Goal: Book appointment/travel/reservation

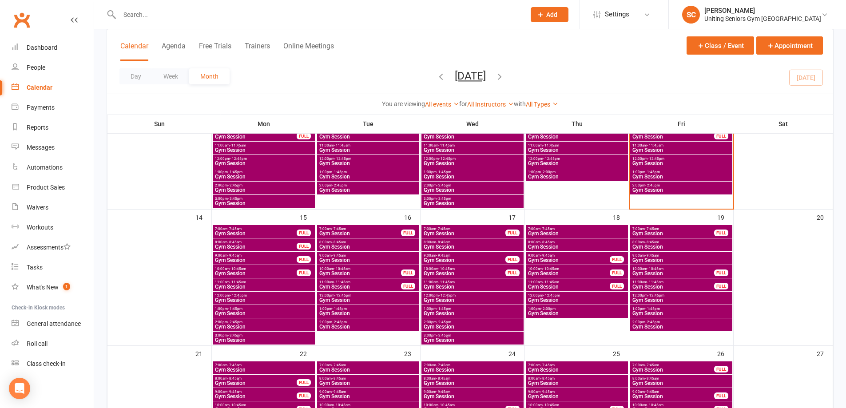
scroll to position [267, 0]
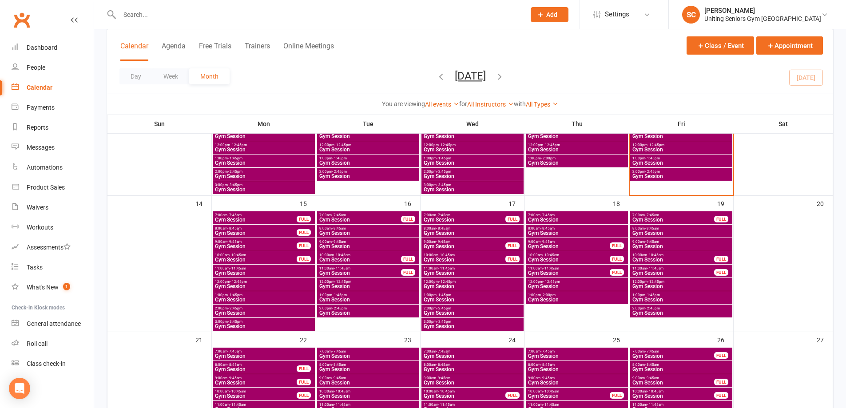
click at [460, 257] on span "Gym Session" at bounding box center [464, 259] width 83 height 5
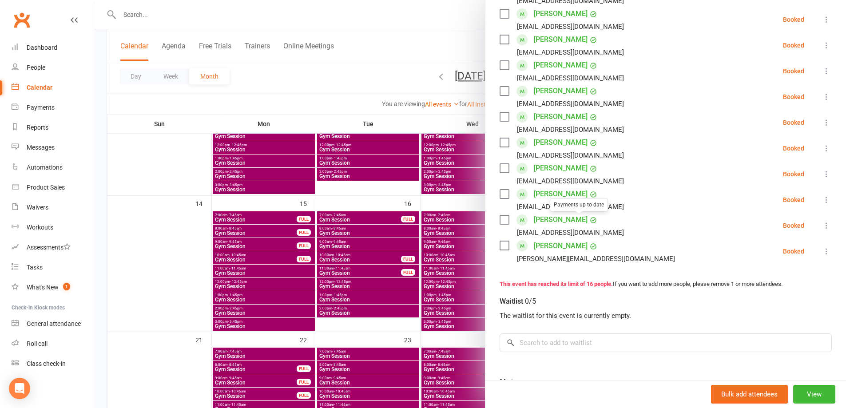
scroll to position [311, 0]
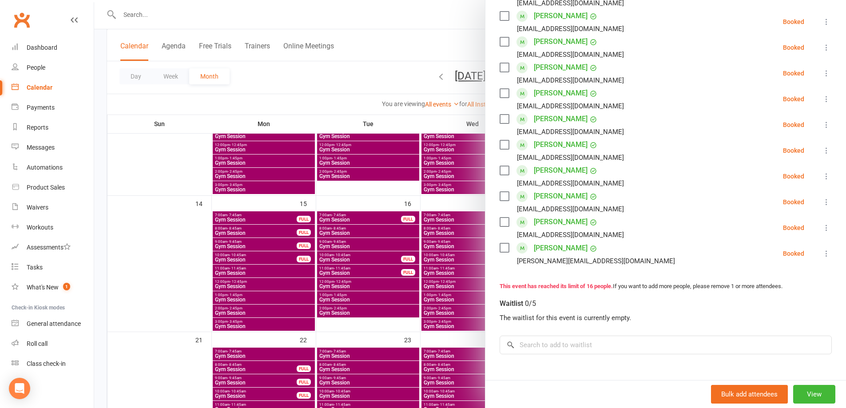
drag, startPoint x: 386, startPoint y: 94, endPoint x: 386, endPoint y: 114, distance: 20.4
click at [386, 94] on div at bounding box center [470, 204] width 752 height 408
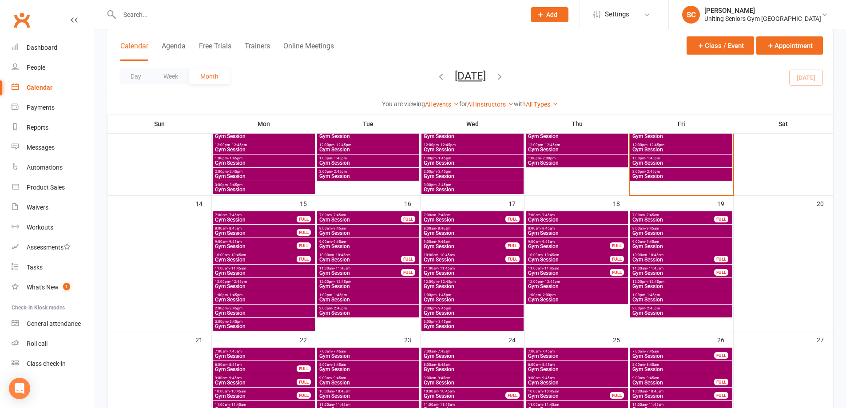
click at [462, 244] on span "Gym Session" at bounding box center [464, 246] width 83 height 5
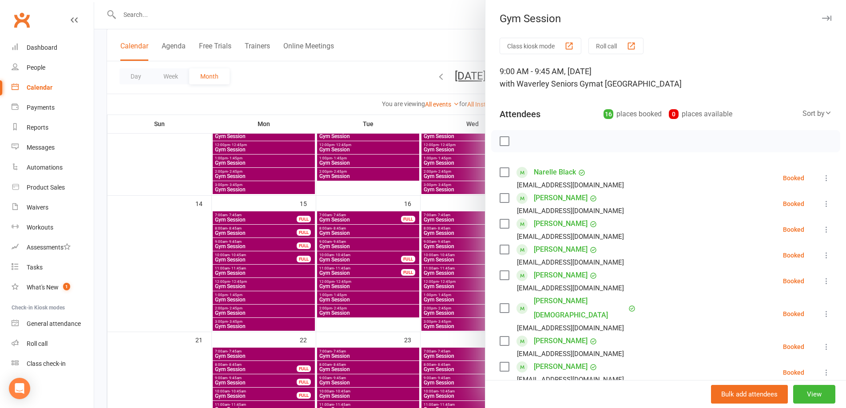
click at [365, 78] on div at bounding box center [470, 204] width 752 height 408
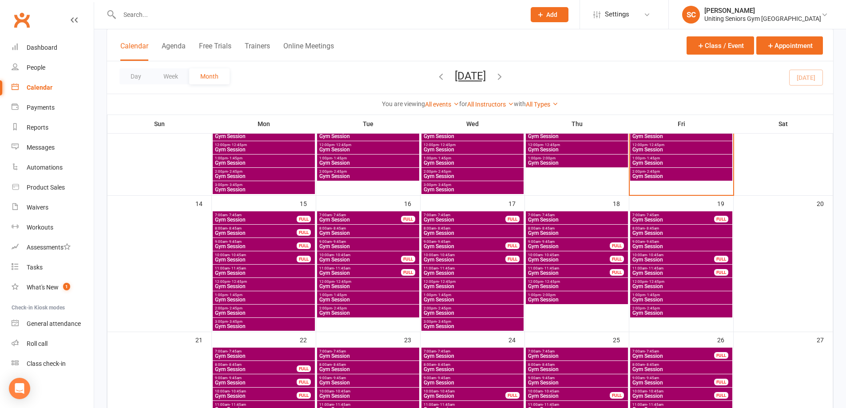
click at [454, 232] on span "Gym Session" at bounding box center [472, 233] width 99 height 5
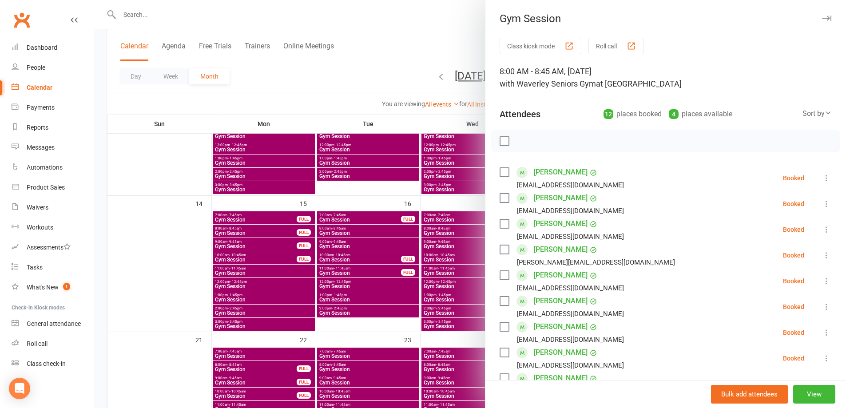
click at [339, 92] on div at bounding box center [470, 204] width 752 height 408
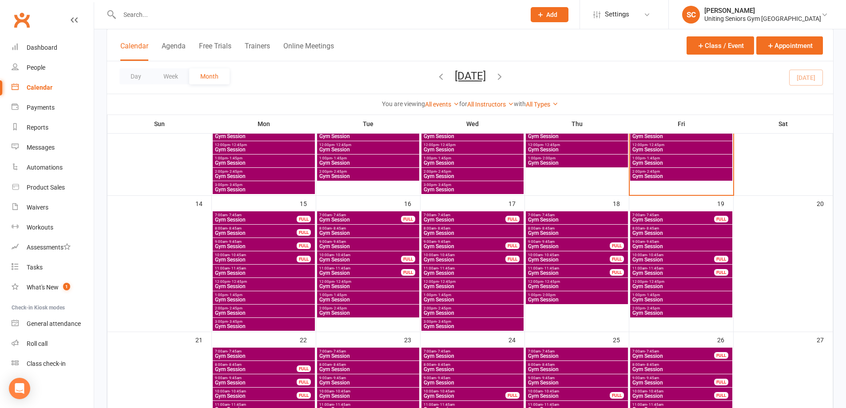
click at [480, 247] on span "Gym Session" at bounding box center [464, 246] width 83 height 5
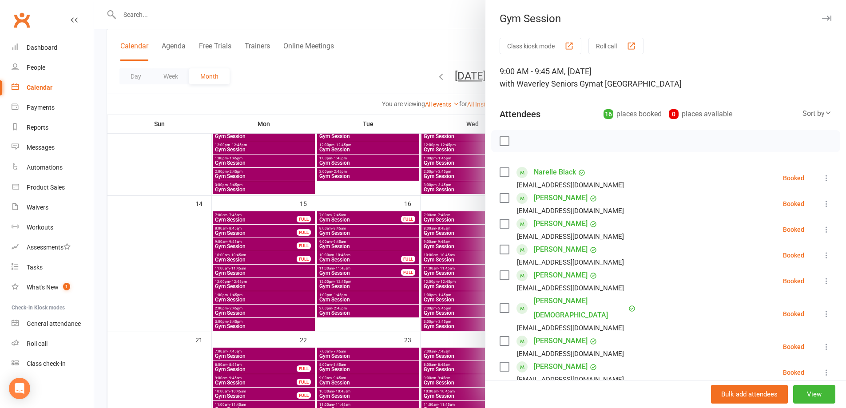
click at [371, 92] on div at bounding box center [470, 204] width 752 height 408
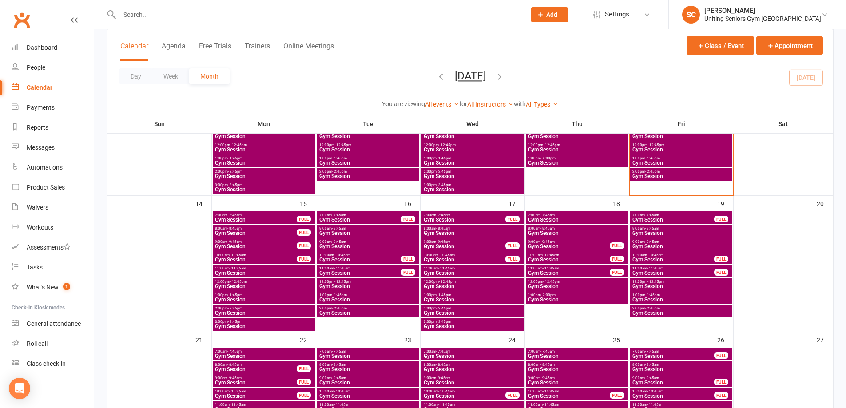
click at [440, 309] on span "- 2:45pm" at bounding box center [444, 309] width 15 height 4
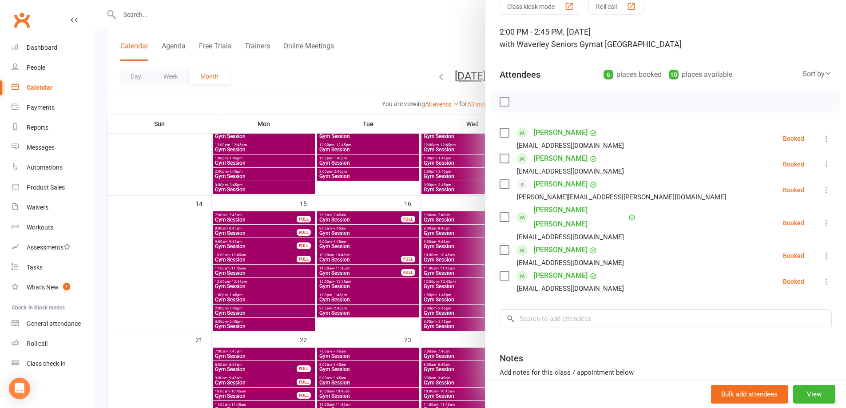
scroll to position [89, 0]
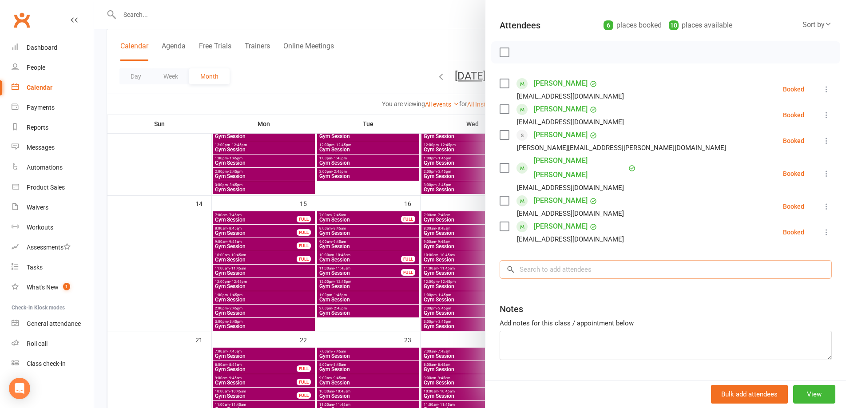
click at [583, 262] on input "search" at bounding box center [666, 269] width 332 height 19
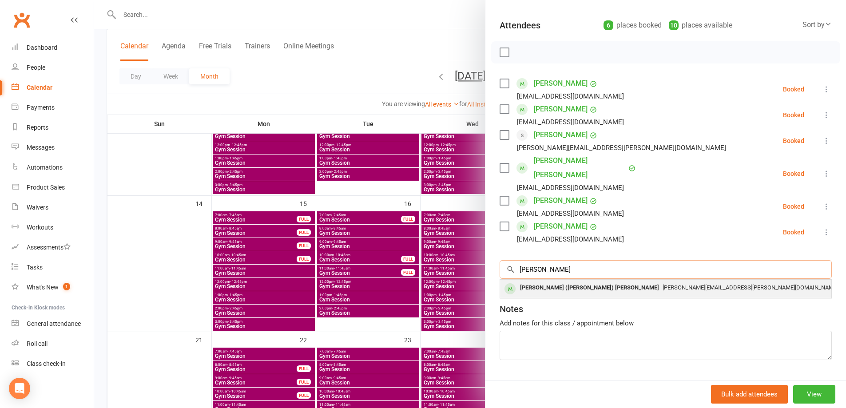
type input "[PERSON_NAME]"
click at [586, 282] on div "[PERSON_NAME] ([PERSON_NAME]) [PERSON_NAME]" at bounding box center [590, 288] width 146 height 13
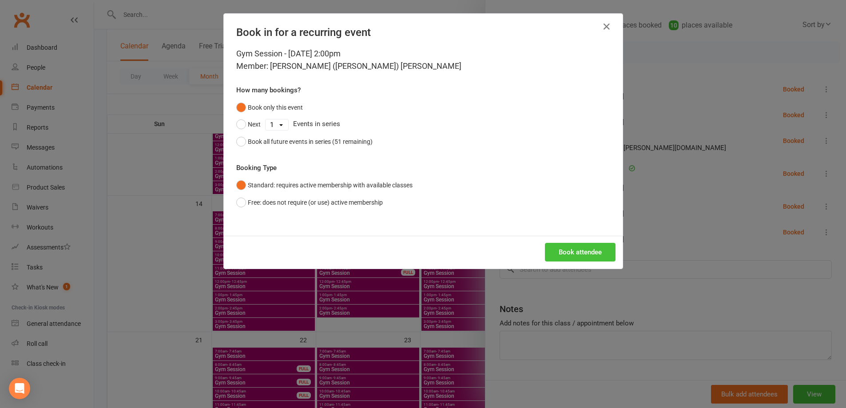
click at [576, 248] on button "Book attendee" at bounding box center [580, 252] width 71 height 19
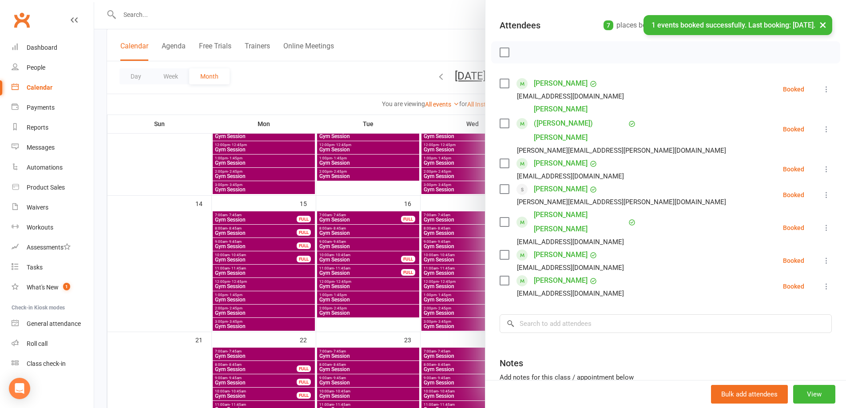
click at [391, 95] on div at bounding box center [470, 204] width 752 height 408
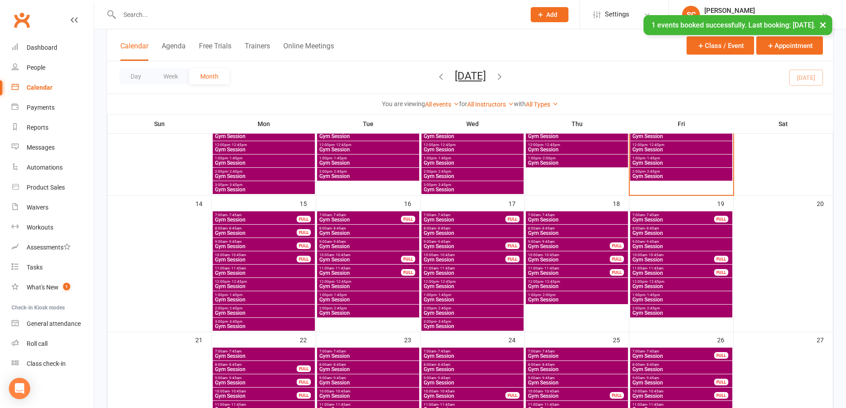
click at [349, 256] on span "- 10:45am" at bounding box center [342, 255] width 16 height 4
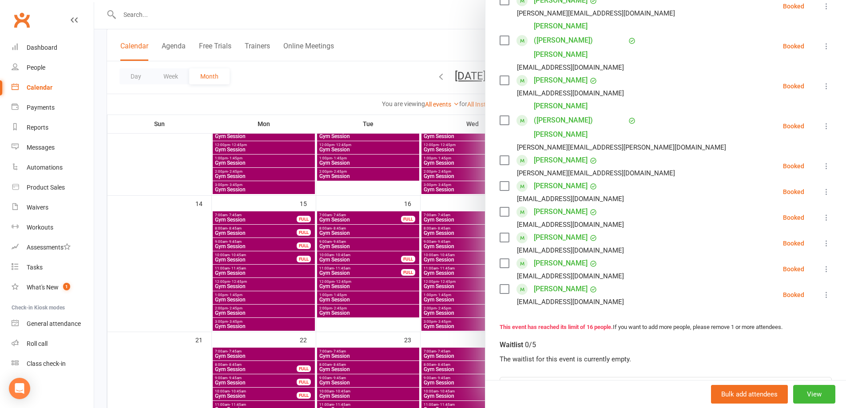
scroll to position [311, 0]
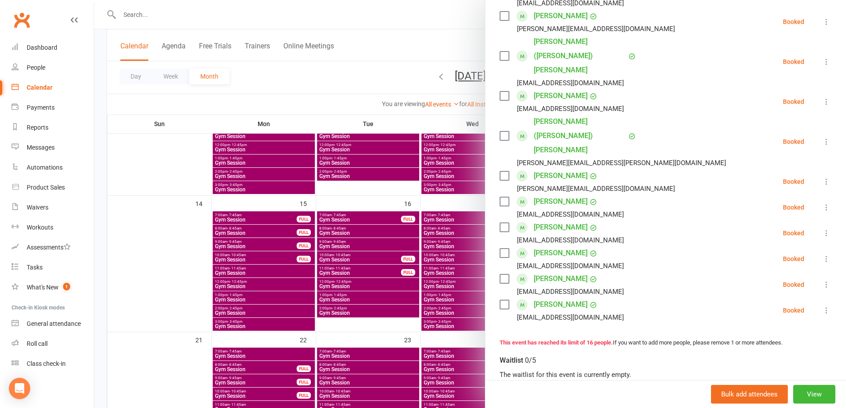
click at [822, 137] on icon at bounding box center [826, 141] width 9 height 9
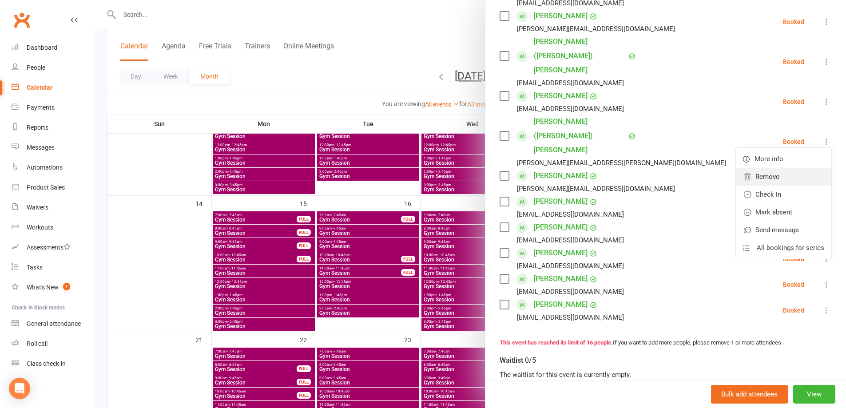
click at [766, 168] on link "Remove" at bounding box center [784, 177] width 96 height 18
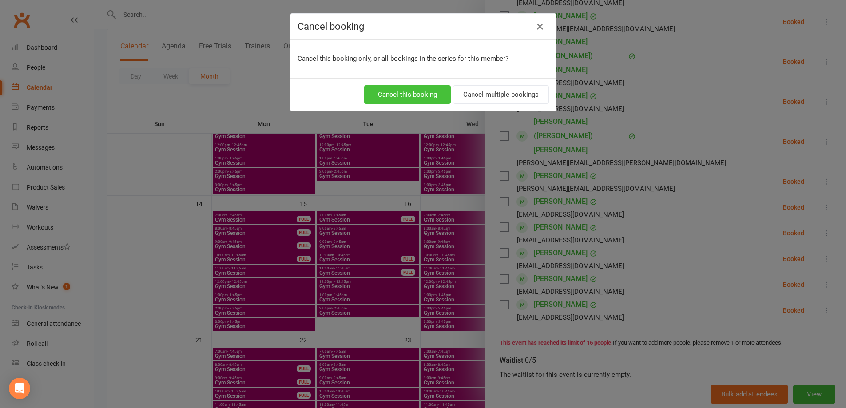
click at [437, 96] on button "Cancel this booking" at bounding box center [407, 94] width 87 height 19
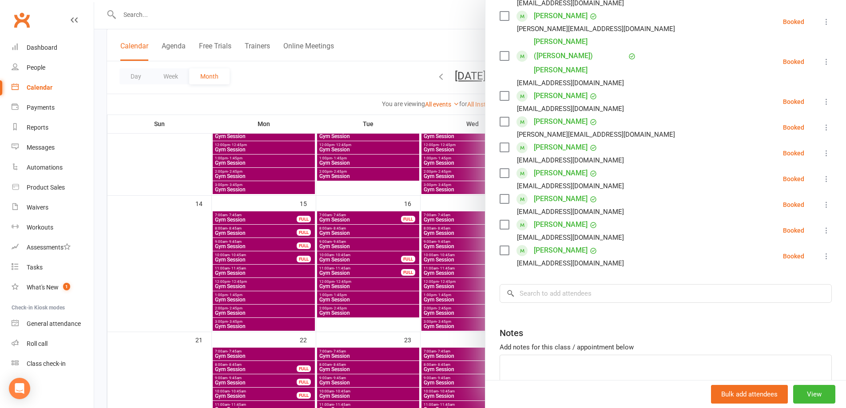
click at [363, 85] on div at bounding box center [470, 204] width 752 height 408
